Goal: Transaction & Acquisition: Register for event/course

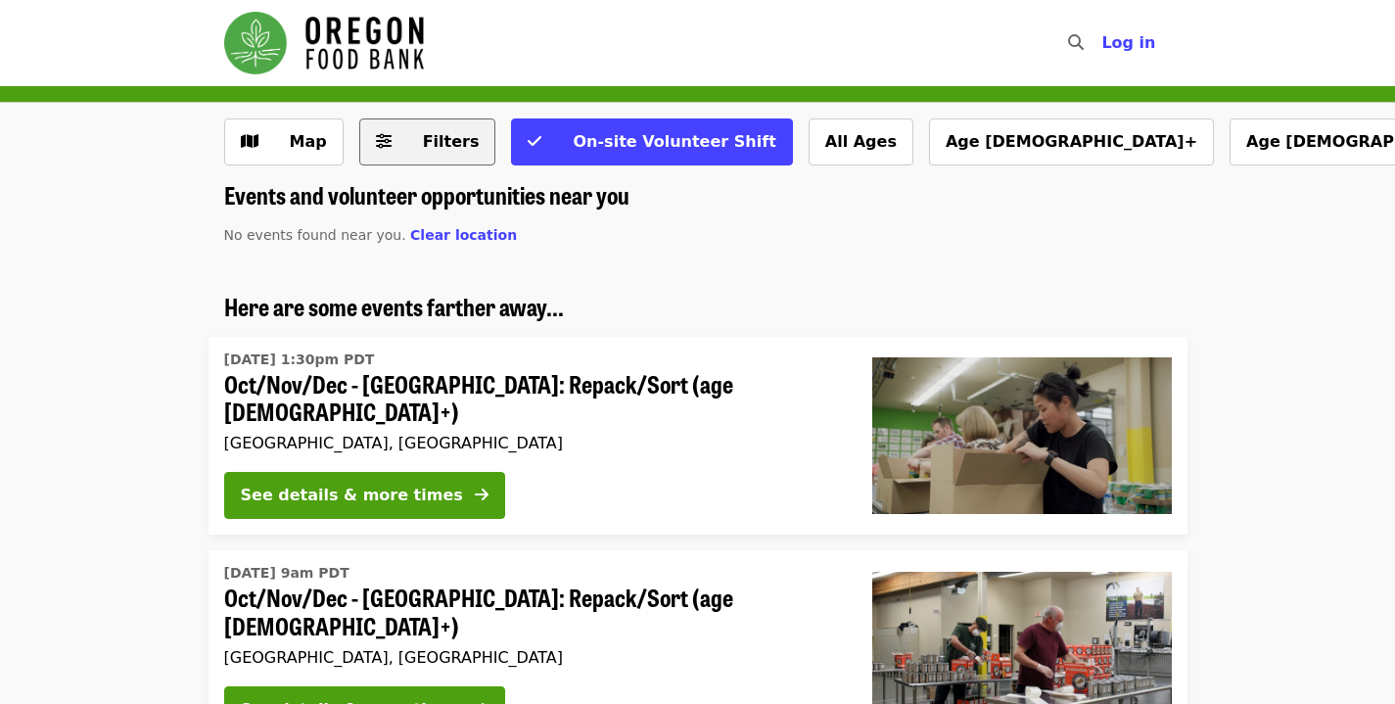
click at [440, 153] on span "Filters" at bounding box center [441, 141] width 76 height 23
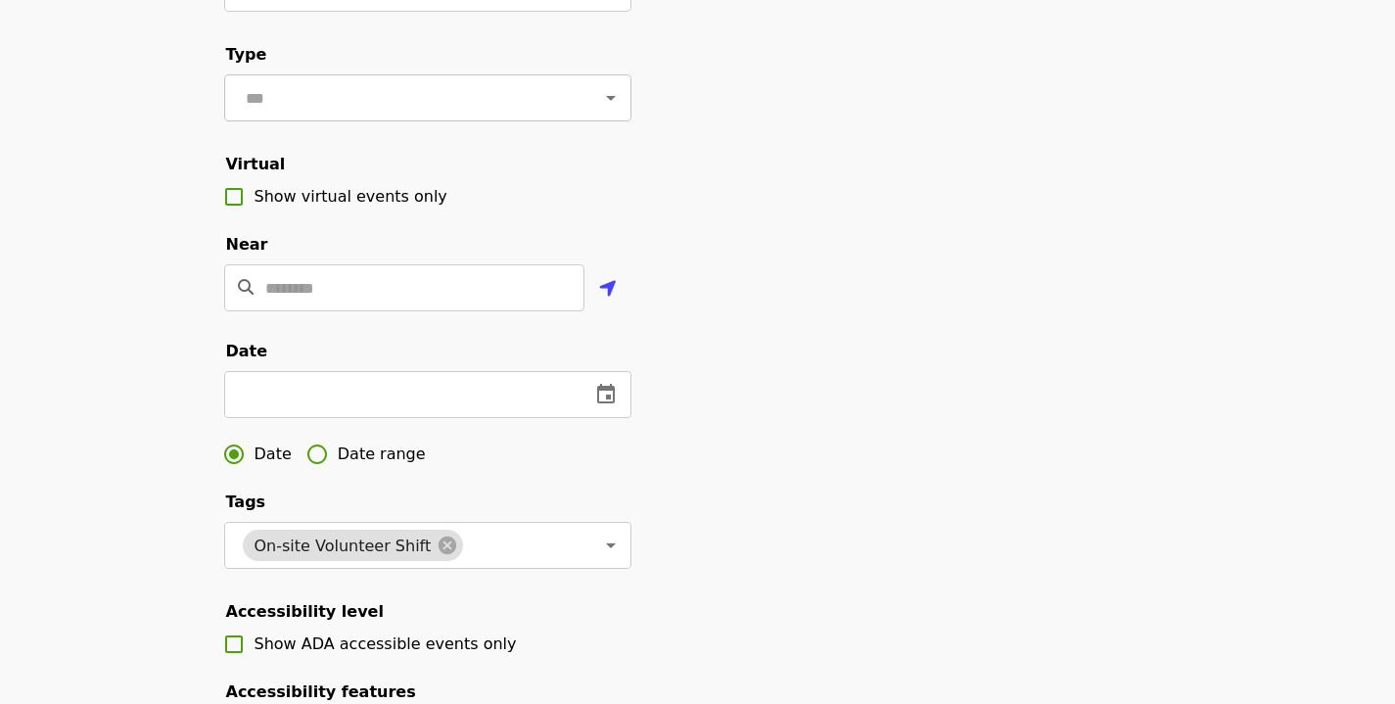
scroll to position [293, 0]
click at [321, 284] on fieldset "Near ​" at bounding box center [427, 279] width 407 height 91
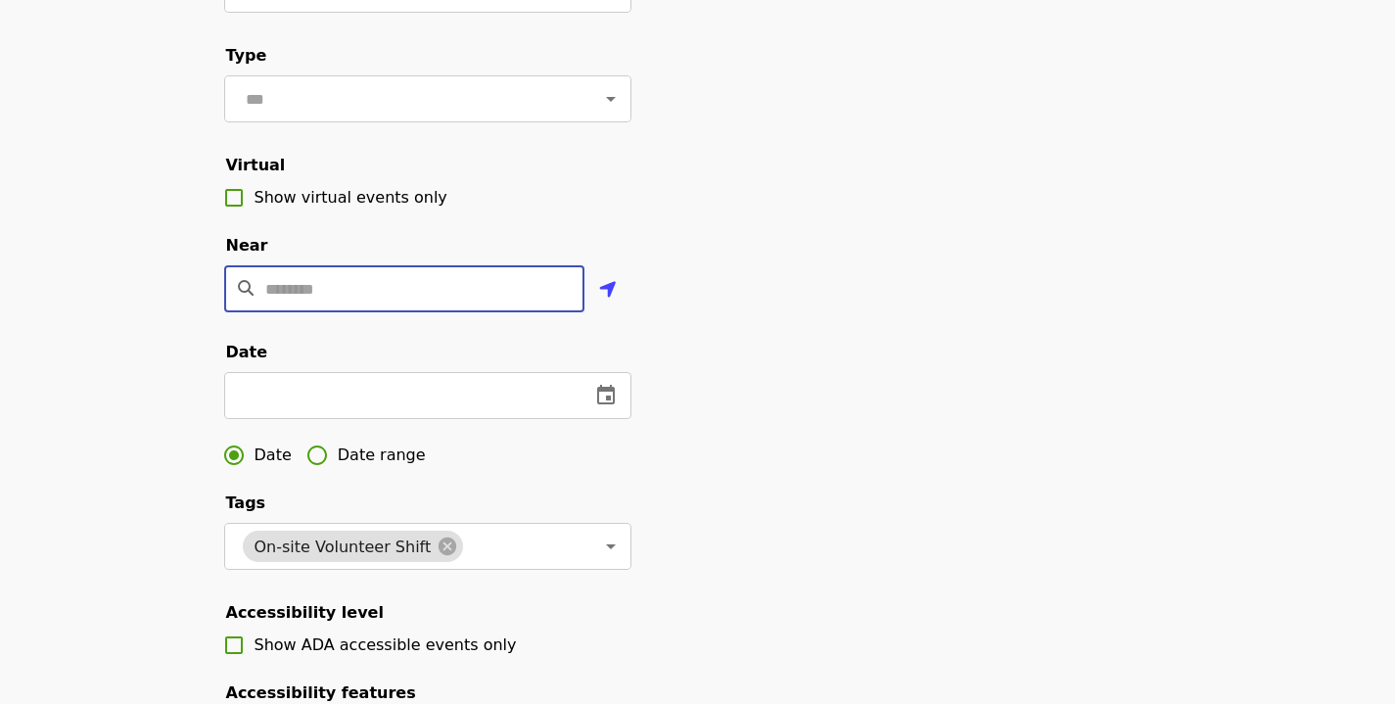
click at [322, 311] on input "Location" at bounding box center [424, 288] width 319 height 47
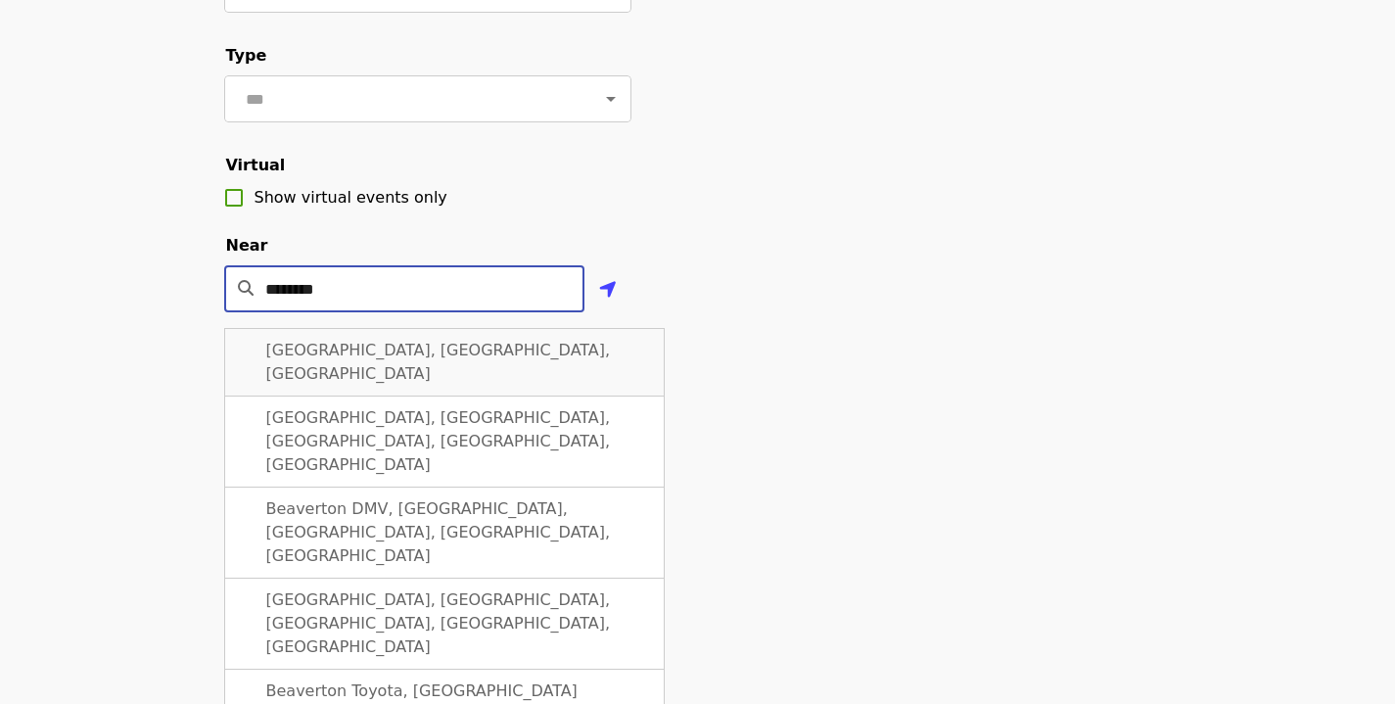
click at [339, 367] on div "[GEOGRAPHIC_DATA], [GEOGRAPHIC_DATA], [GEOGRAPHIC_DATA]" at bounding box center [444, 362] width 440 height 69
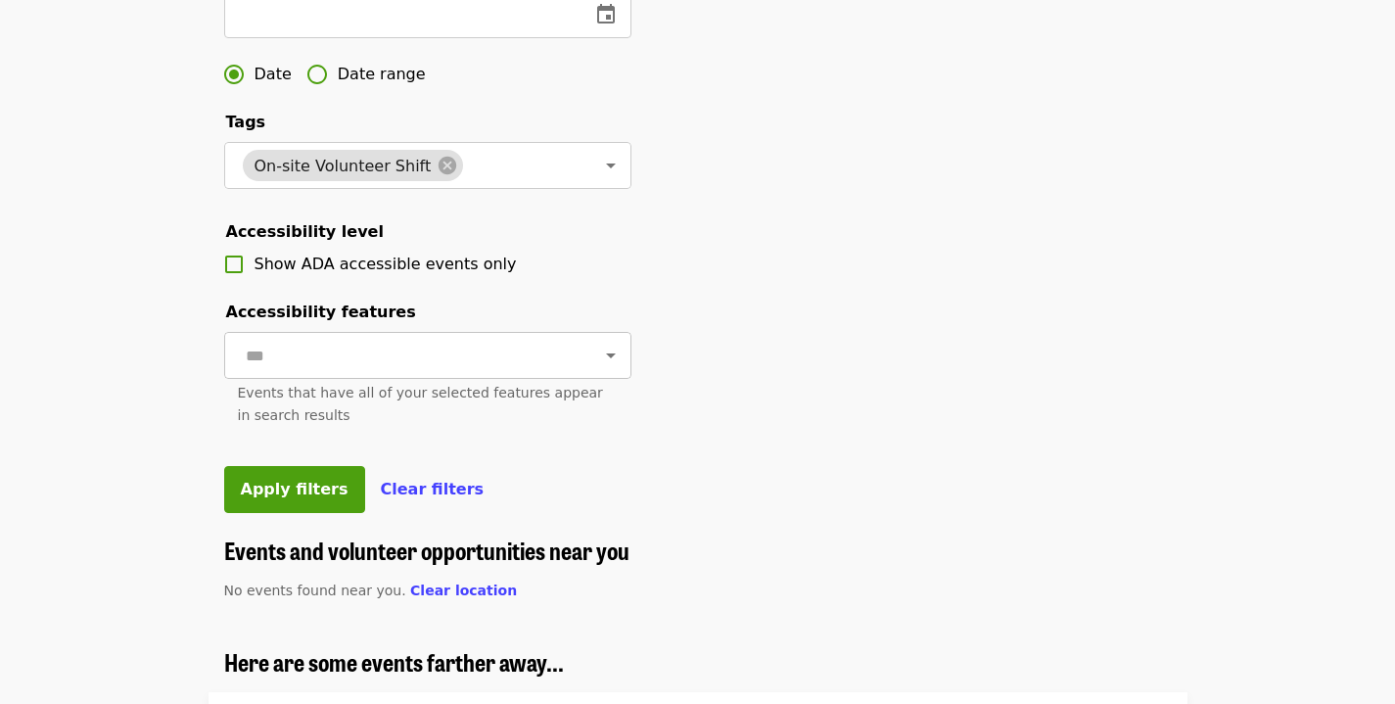
scroll to position [675, 0]
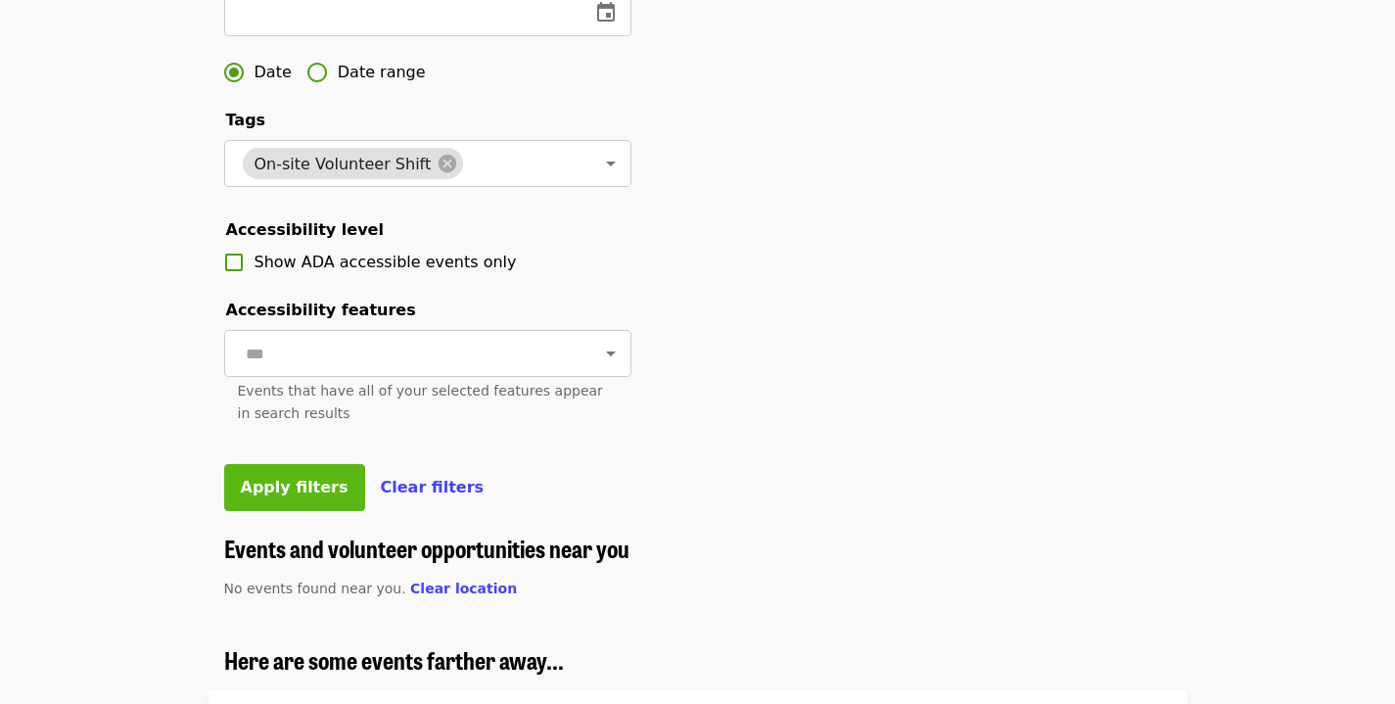
type input "**********"
click at [316, 496] on span "Apply filters" at bounding box center [295, 487] width 108 height 19
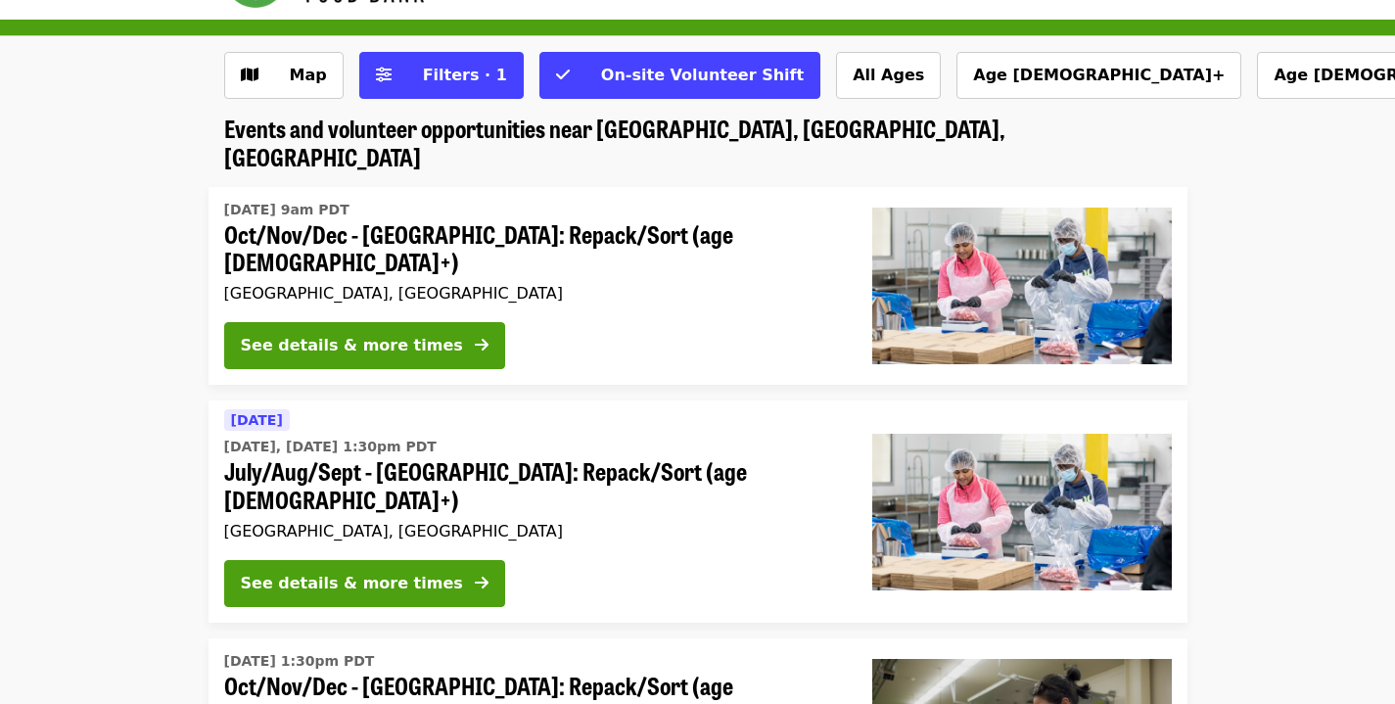
scroll to position [66, 0]
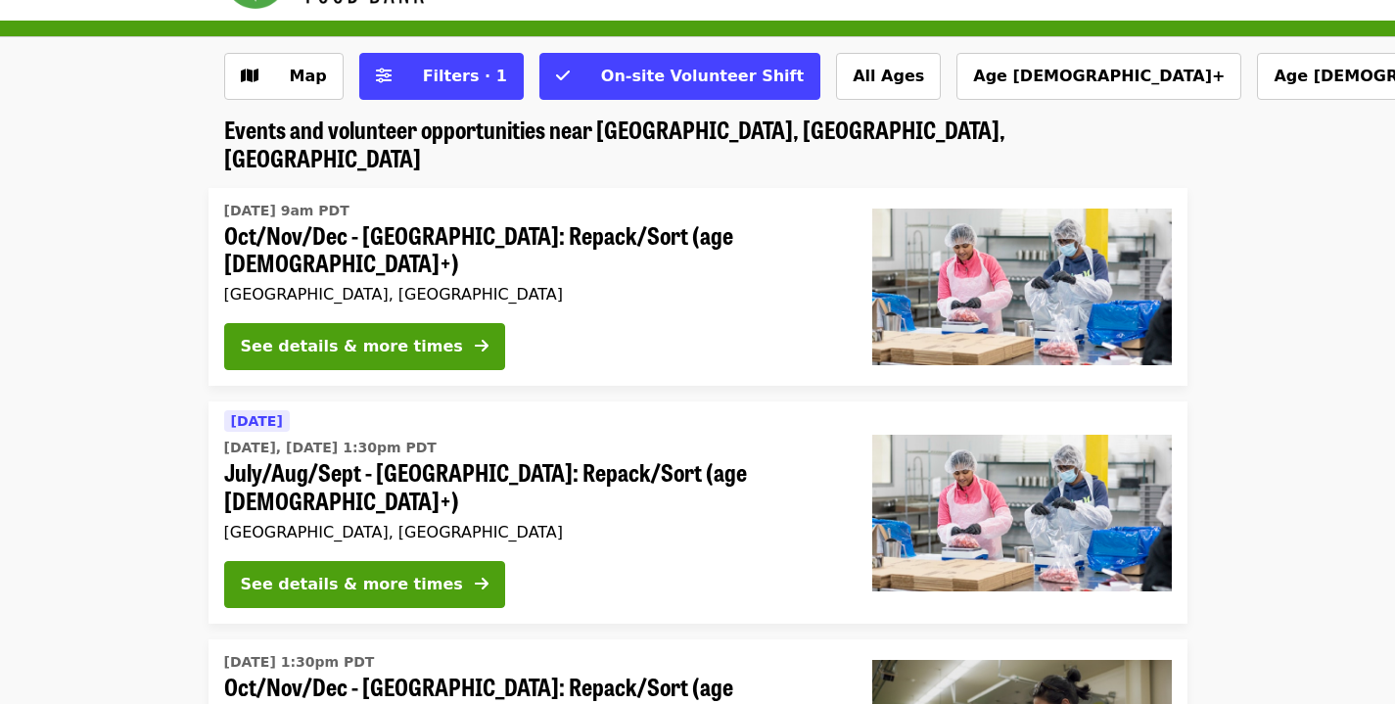
click at [554, 323] on div "See details & more times" at bounding box center [532, 350] width 617 height 55
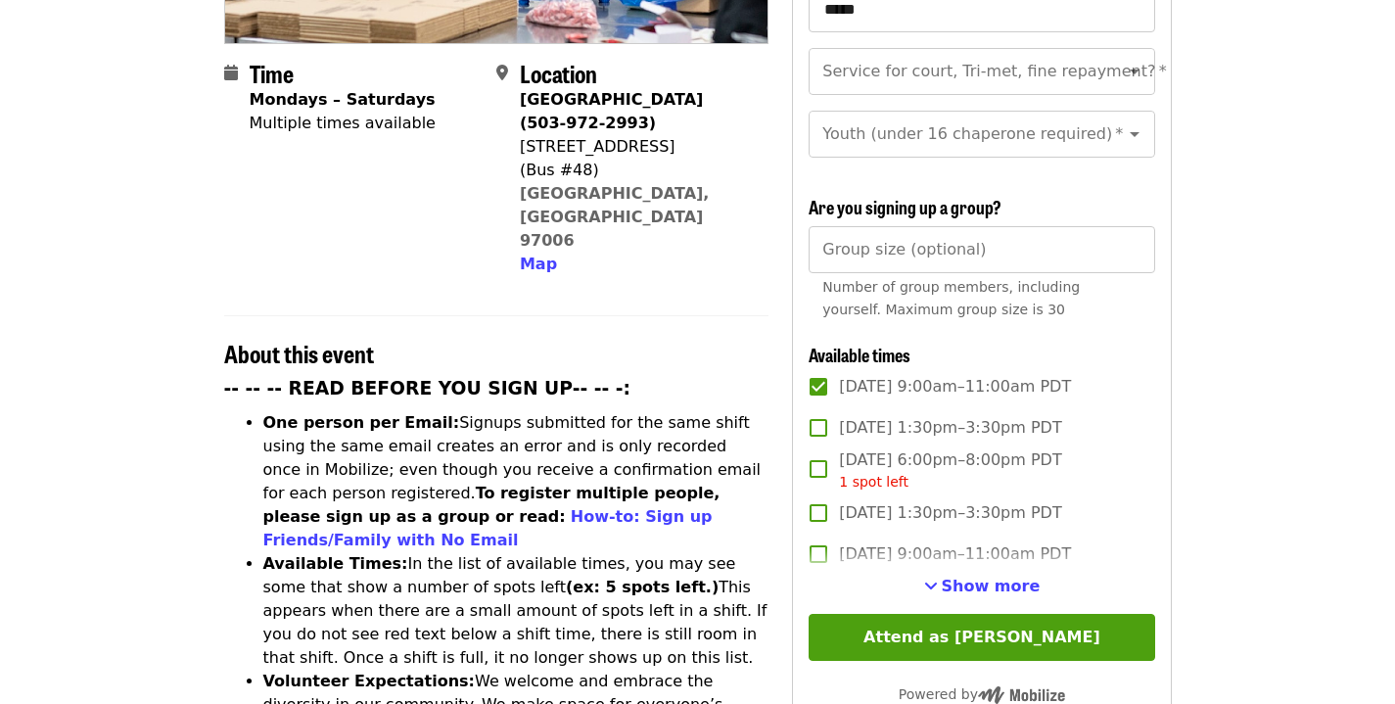
scroll to position [511, 0]
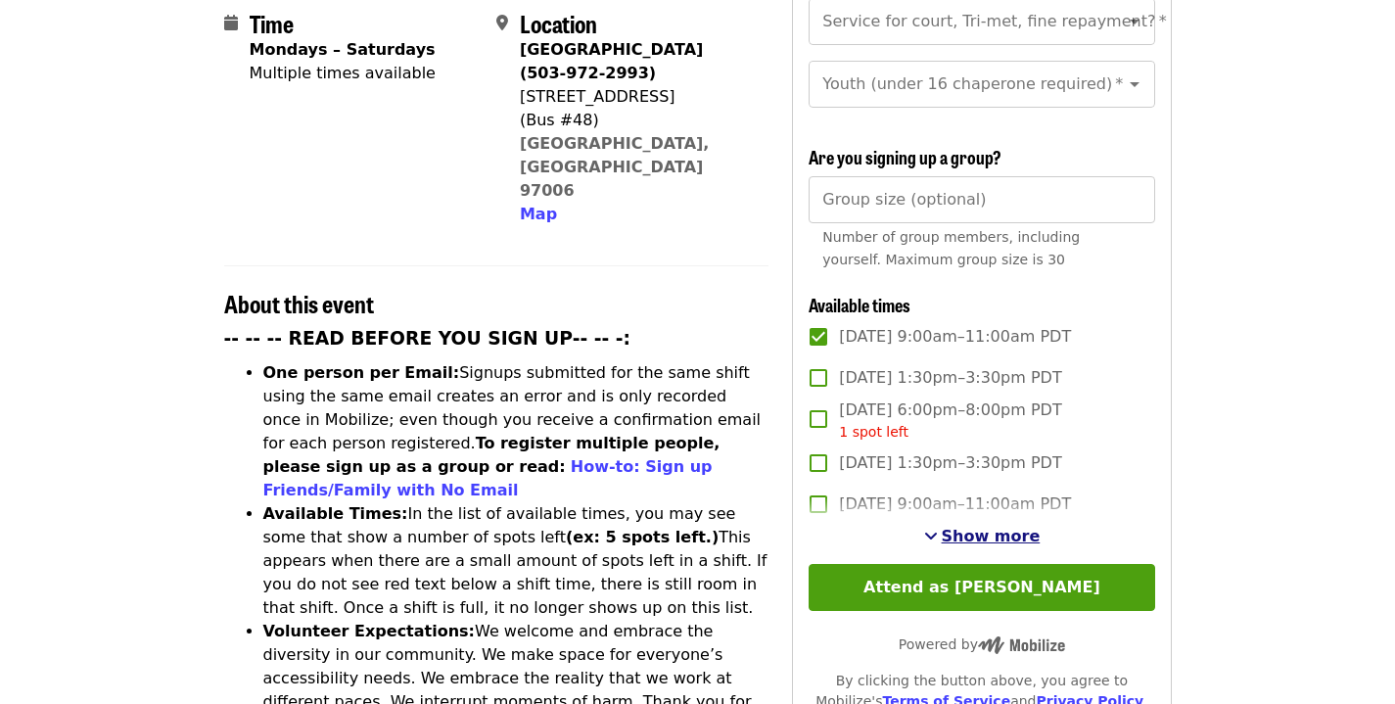
click at [989, 531] on span "Show more" at bounding box center [991, 536] width 99 height 19
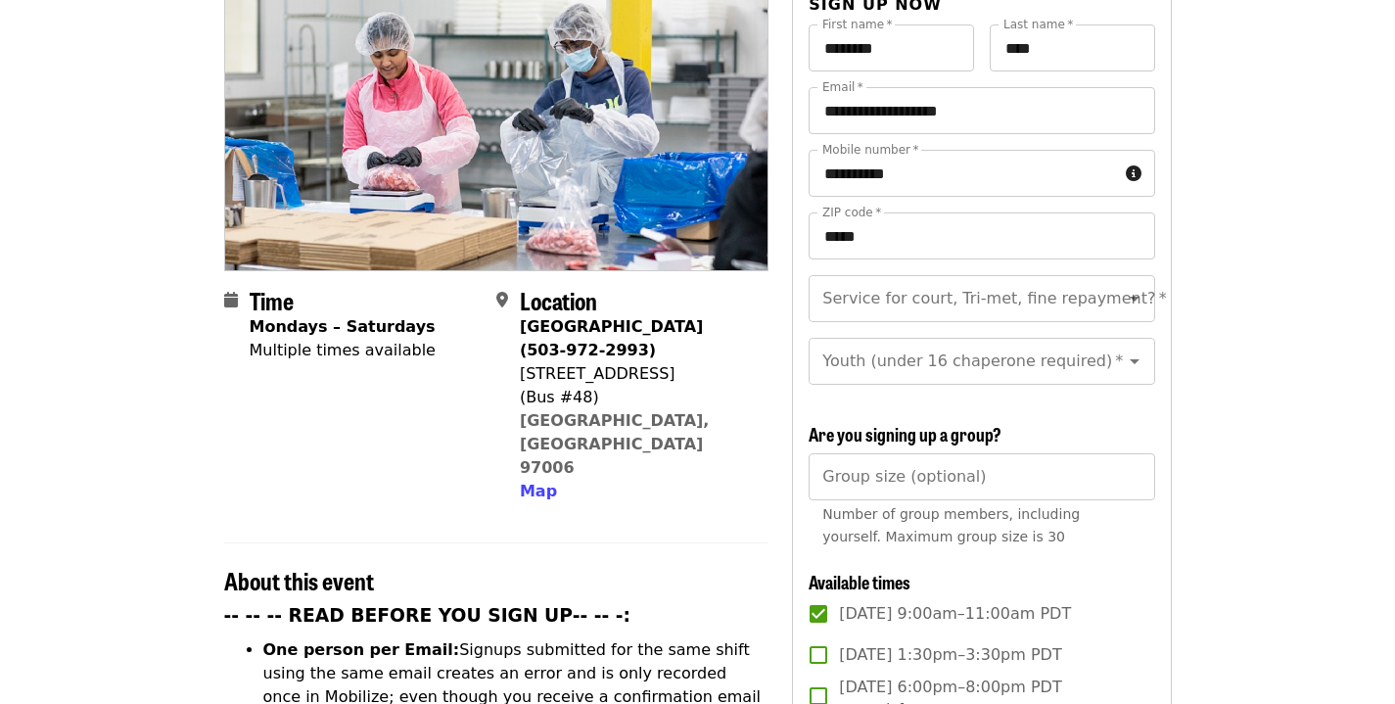
scroll to position [235, 0]
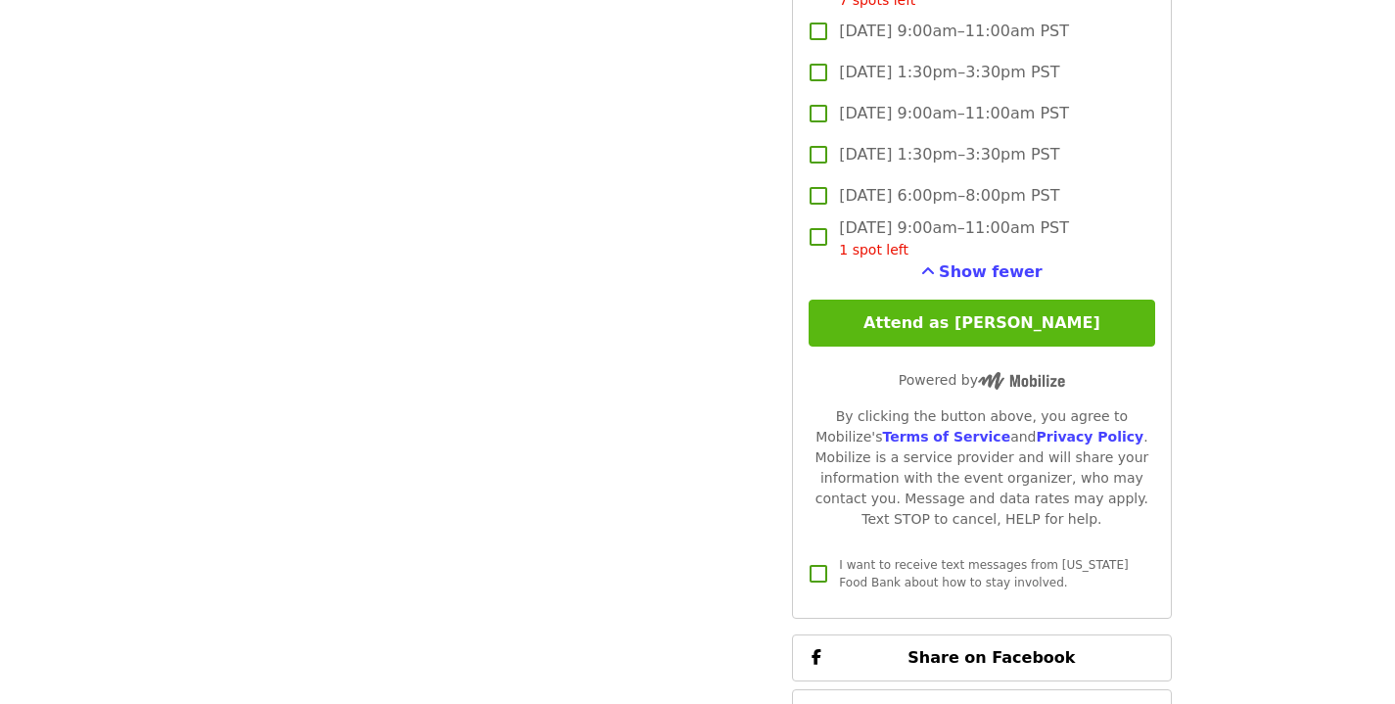
click at [1085, 324] on button "Attend as [PERSON_NAME]" at bounding box center [980, 322] width 345 height 47
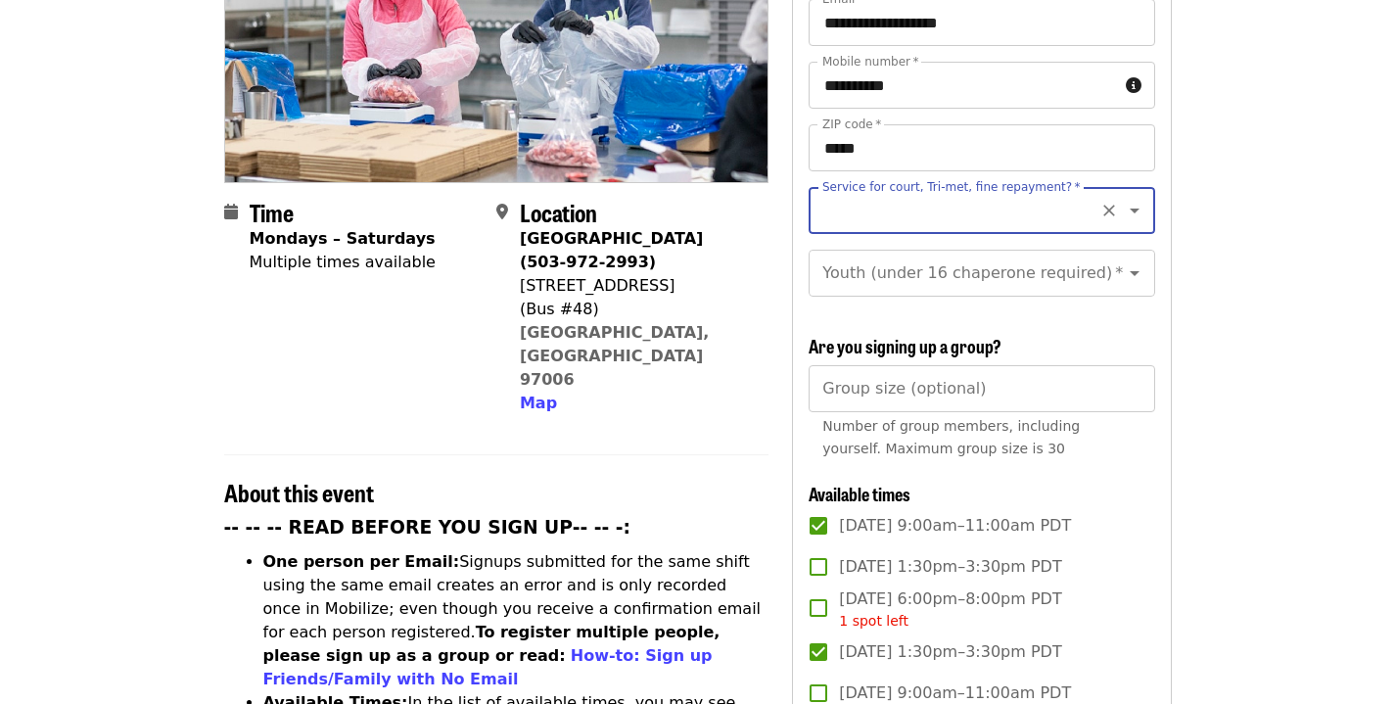
scroll to position [255, 0]
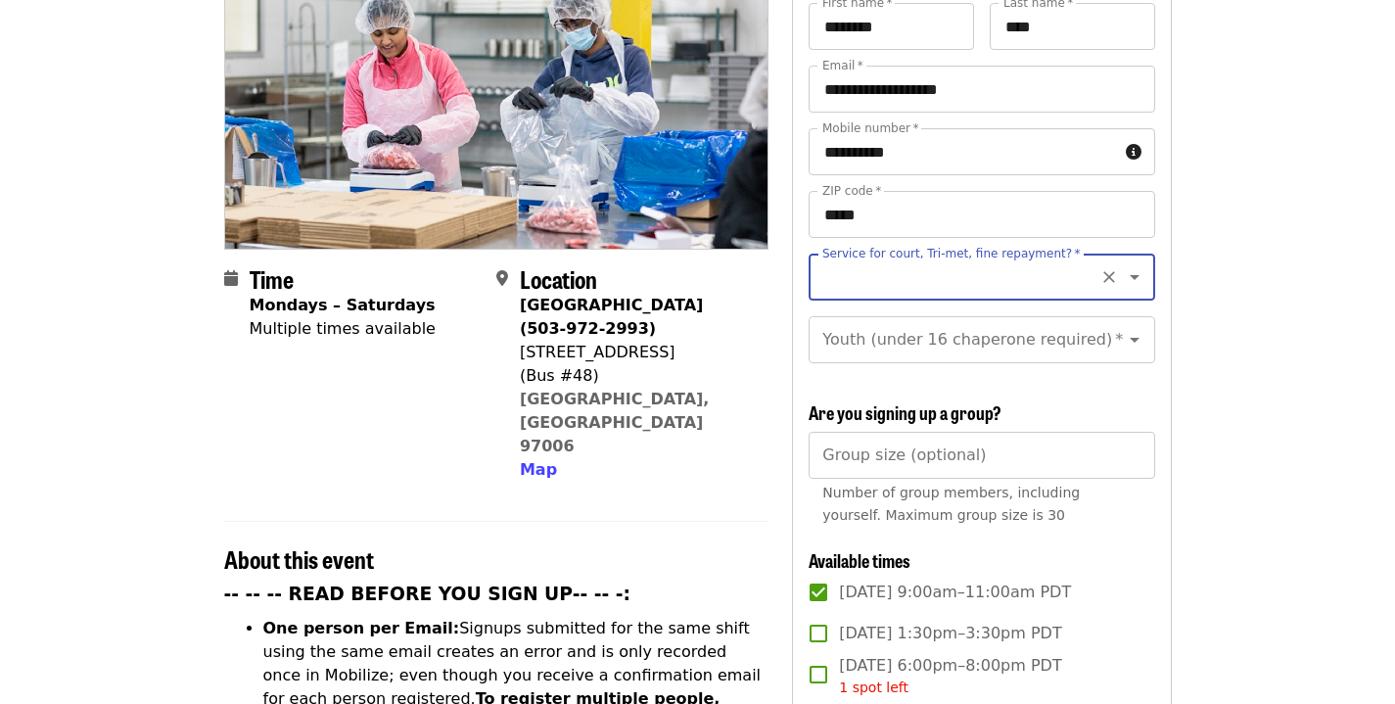
click at [1011, 258] on input "Service for court, Tri-met, fine repayment?   *" at bounding box center [957, 276] width 266 height 37
click at [841, 302] on li "No" at bounding box center [973, 295] width 331 height 35
type input "**"
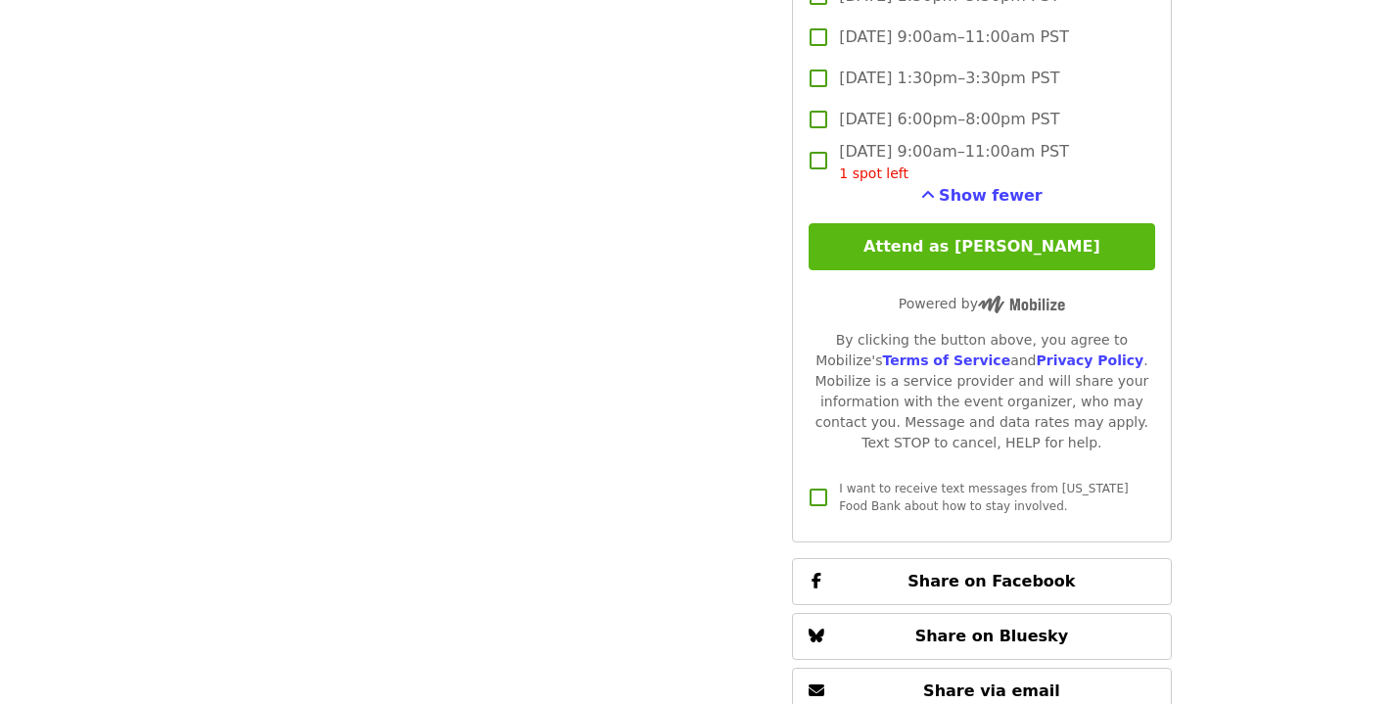
click at [1101, 253] on button "Attend as [PERSON_NAME]" at bounding box center [980, 246] width 345 height 47
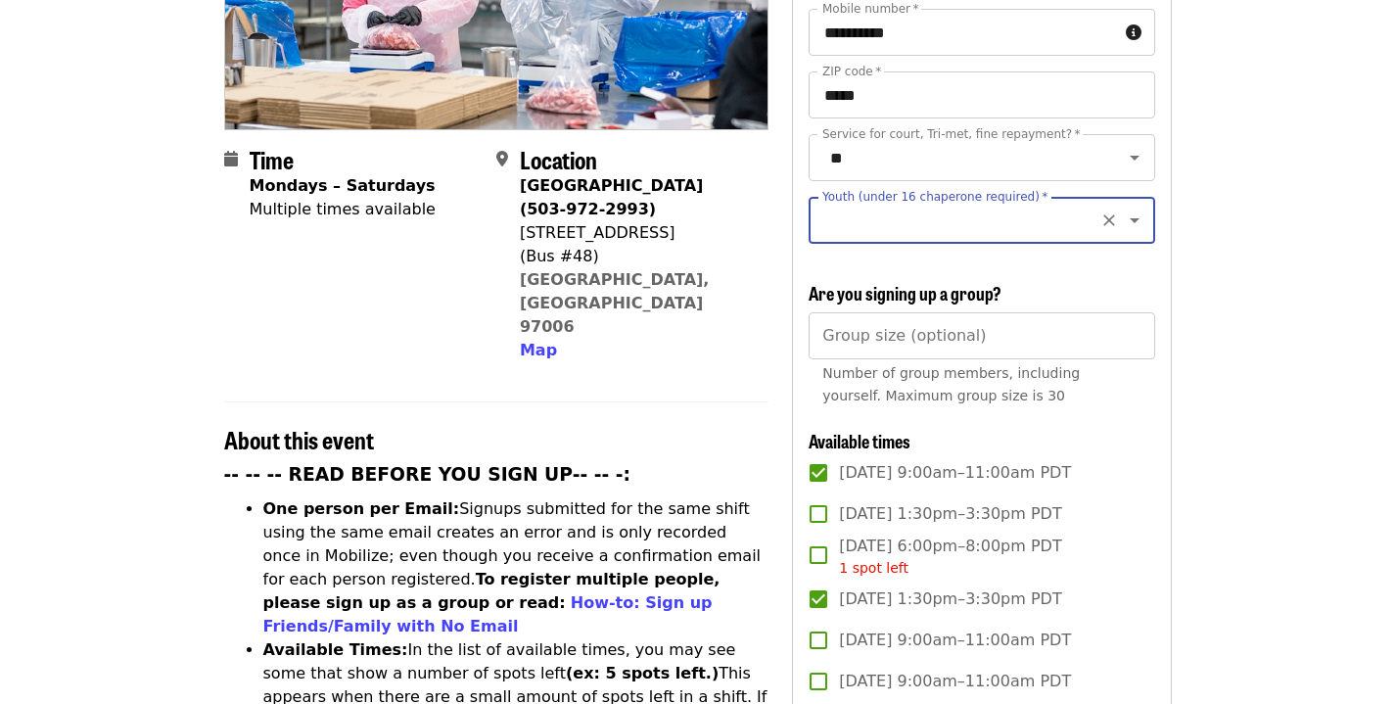
scroll to position [374, 0]
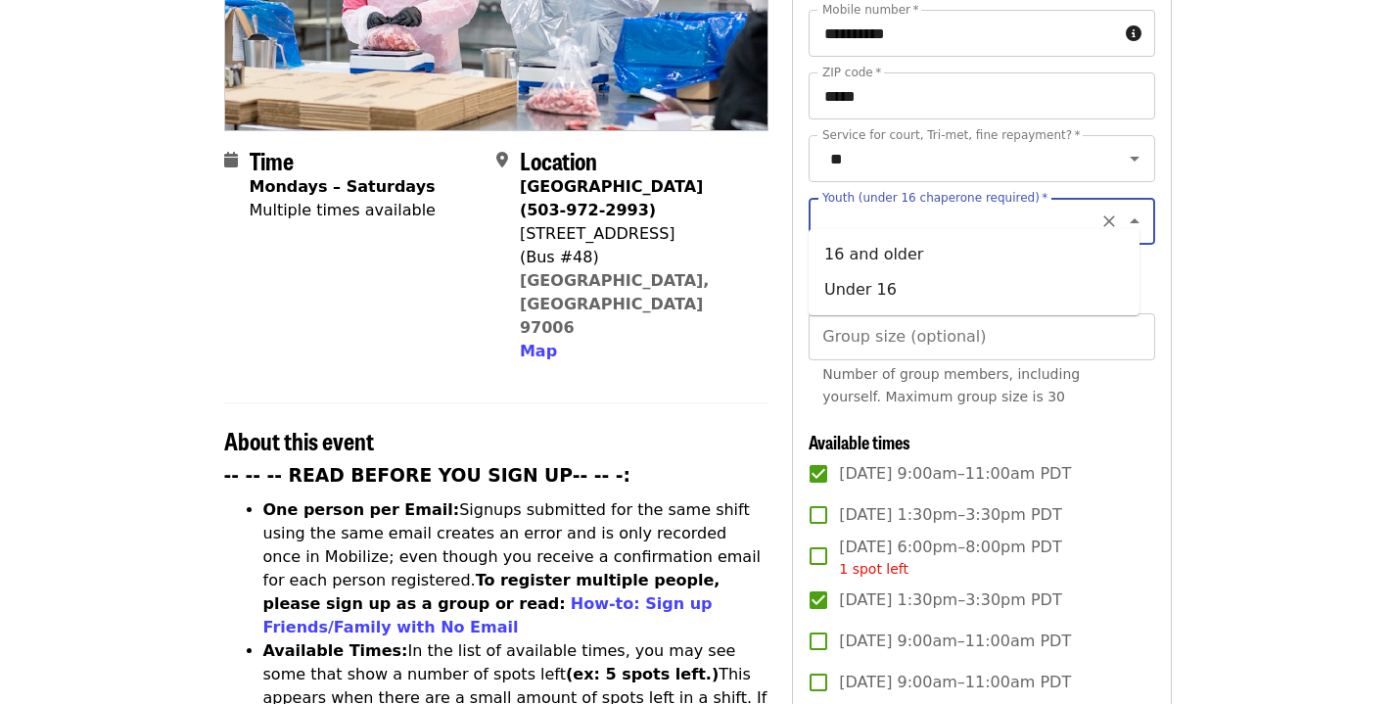
click at [931, 204] on input "Youth (under 16 chaperone required)   *" at bounding box center [957, 221] width 266 height 37
click at [841, 262] on li "16 and older" at bounding box center [973, 254] width 331 height 35
type input "**********"
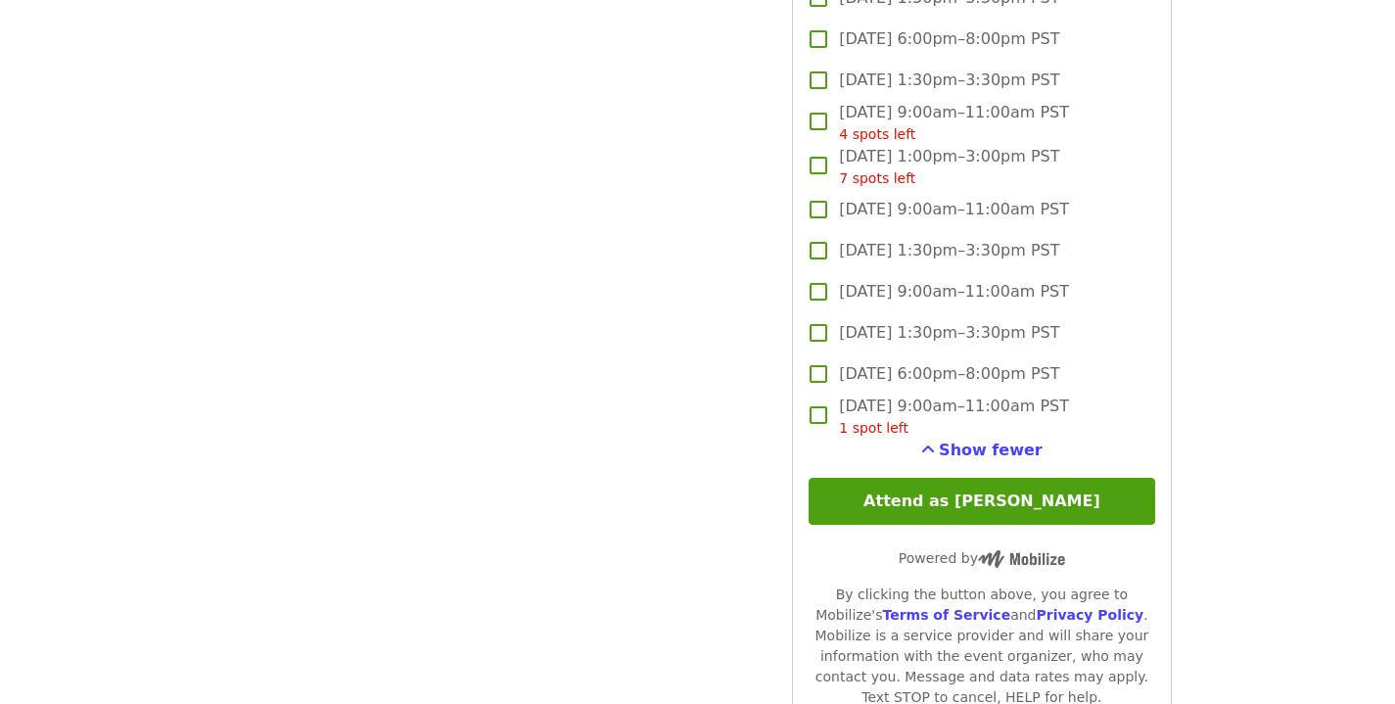
scroll to position [4831, 0]
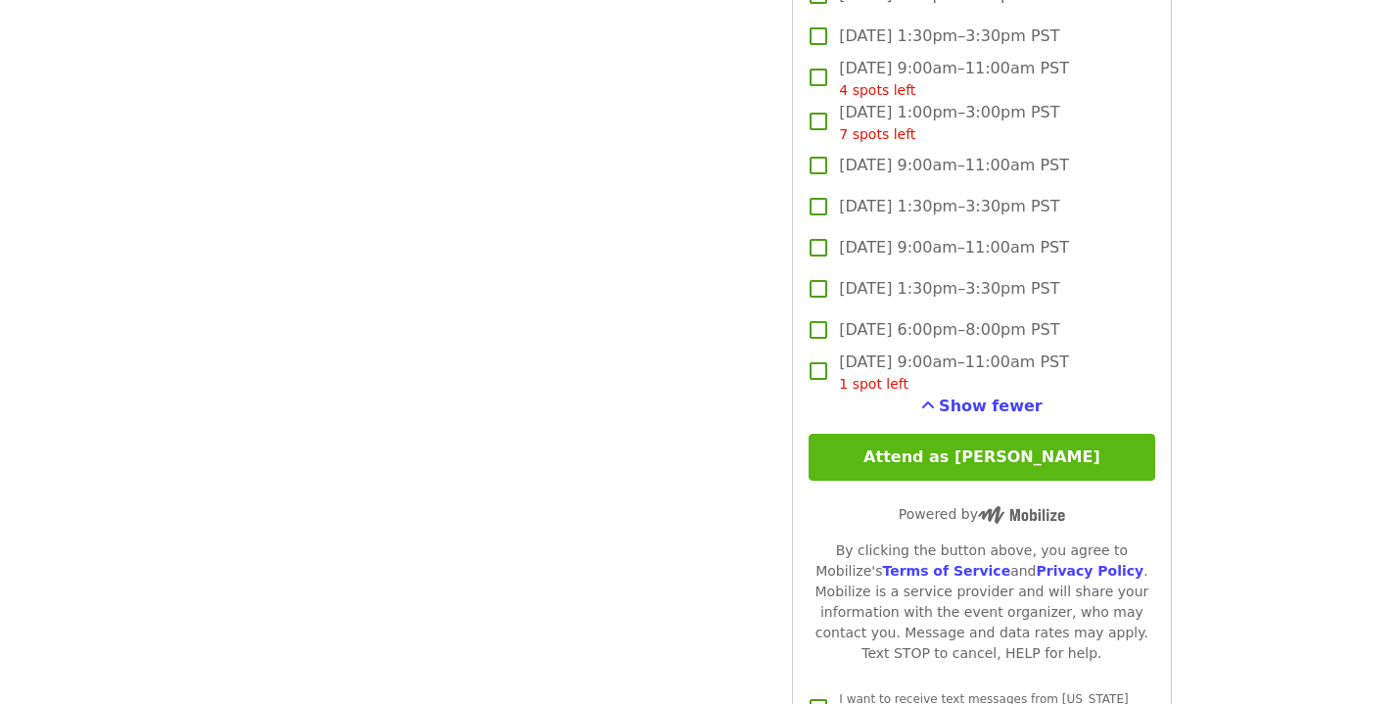
click at [1027, 464] on button "Attend as [PERSON_NAME]" at bounding box center [980, 457] width 345 height 47
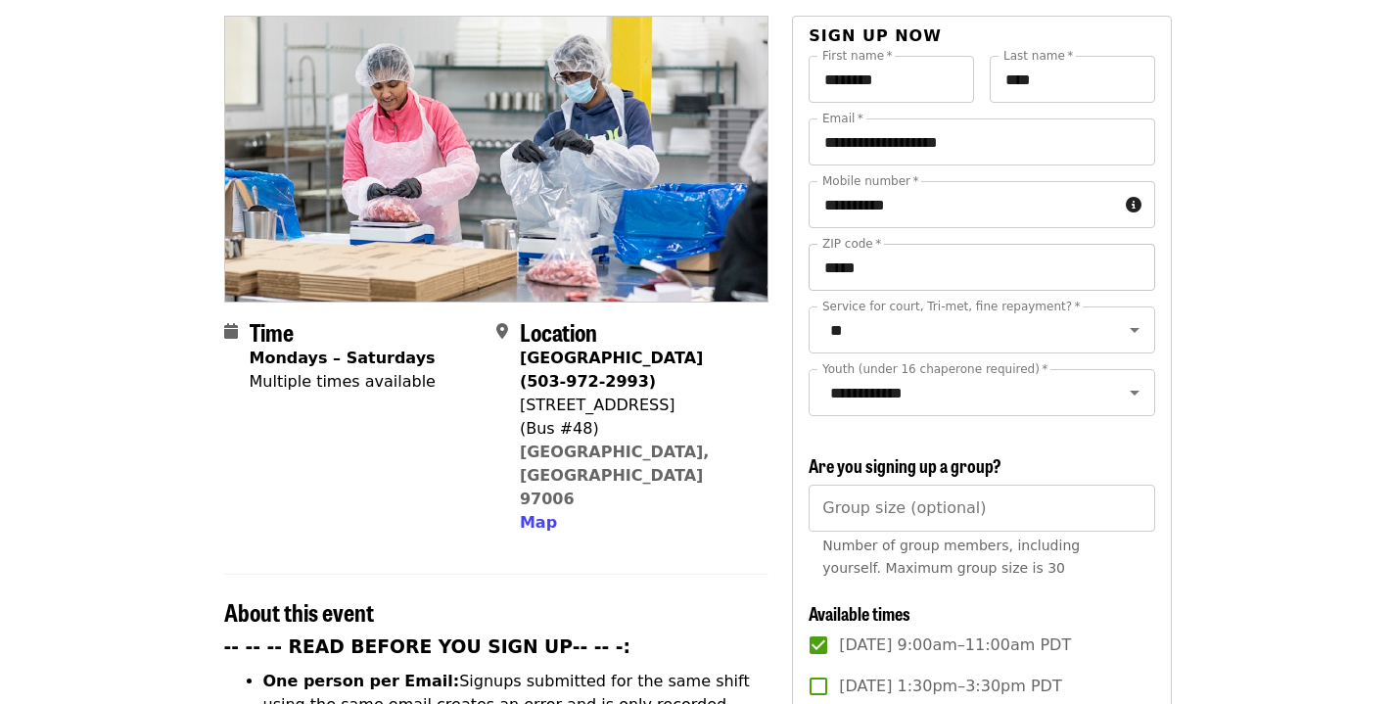
scroll to position [157, 0]
